Goal: Transaction & Acquisition: Purchase product/service

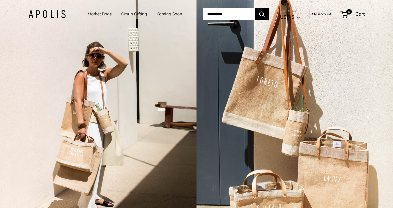
click at [100, 15] on link "Market Bags" at bounding box center [100, 14] width 24 height 8
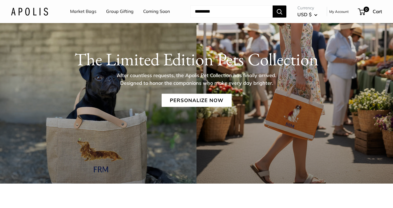
scroll to position [45, 0]
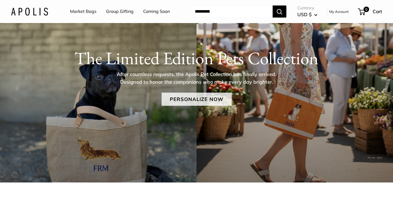
click at [191, 101] on link "Personalize Now" at bounding box center [197, 99] width 70 height 13
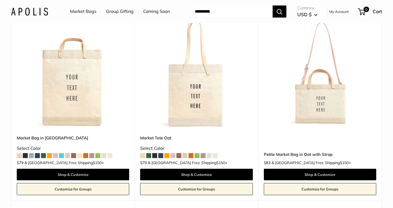
scroll to position [1619, 0]
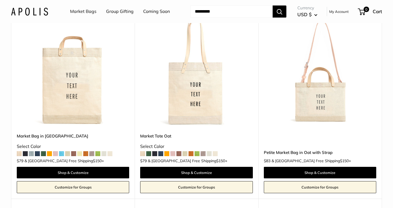
click at [0, 0] on img at bounding box center [0, 0] width 0 height 0
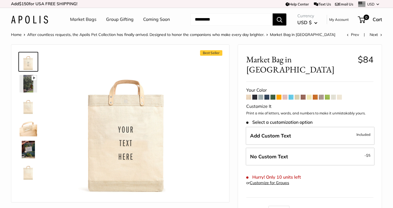
click at [315, 95] on span at bounding box center [315, 97] width 5 height 5
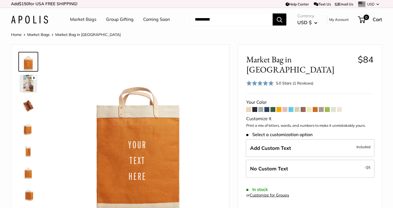
click at [267, 107] on span at bounding box center [266, 109] width 5 height 5
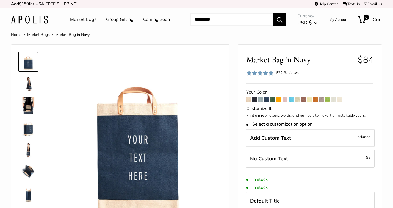
click at [255, 100] on span at bounding box center [254, 99] width 5 height 5
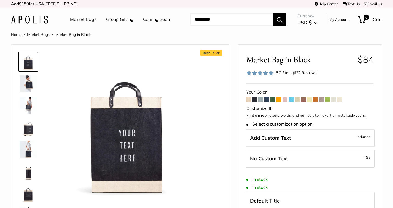
click at [274, 99] on span at bounding box center [272, 99] width 5 height 5
